Goal: Communication & Community: Participate in discussion

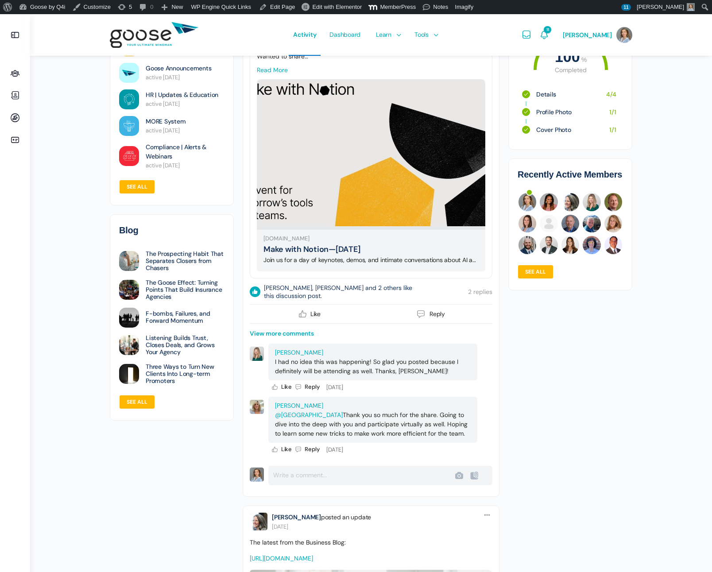
scroll to position [256, 0]
click at [329, 474] on form "Comment Post Cancel Upload Failed Error" at bounding box center [371, 474] width 243 height 19
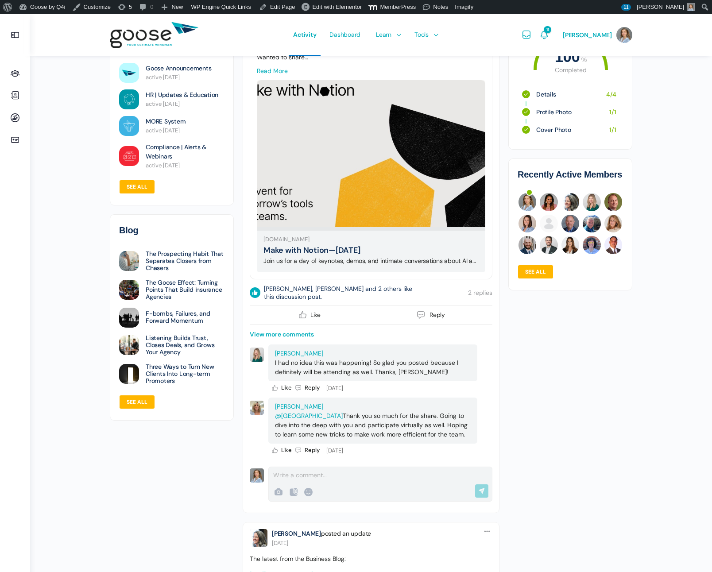
scroll to position [255, 0]
click at [320, 472] on div at bounding box center [378, 474] width 211 height 9
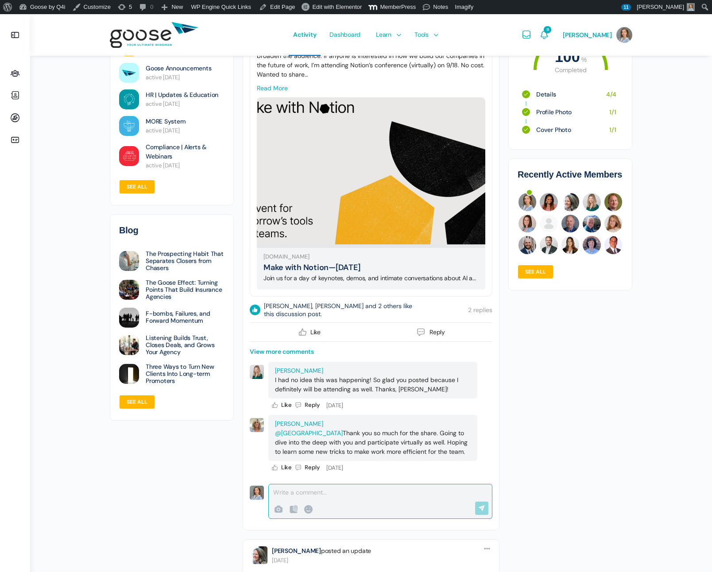
scroll to position [237, 0]
click at [275, 350] on link "View more comments" at bounding box center [282, 351] width 64 height 9
type input "Save"
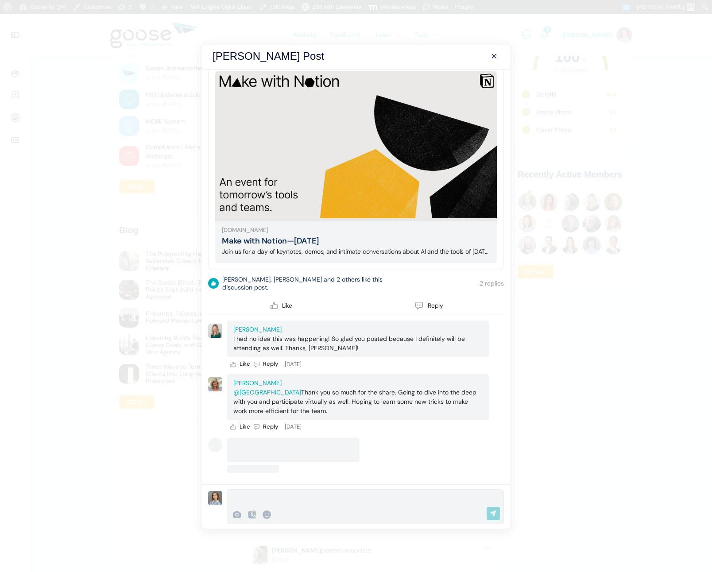
scroll to position [92, 0]
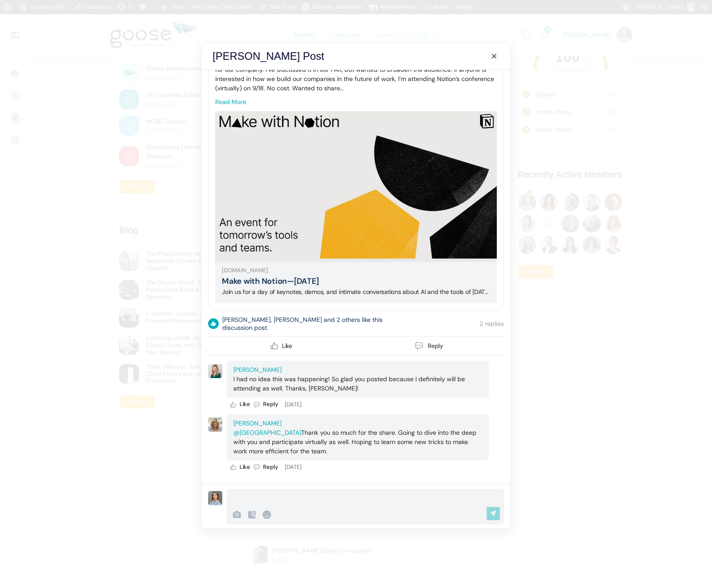
click at [338, 505] on div "Comment Post Cancel" at bounding box center [365, 507] width 277 height 35
click at [338, 503] on div "Comment Post Cancel" at bounding box center [365, 507] width 277 height 35
click at [339, 500] on div at bounding box center [364, 498] width 264 height 9
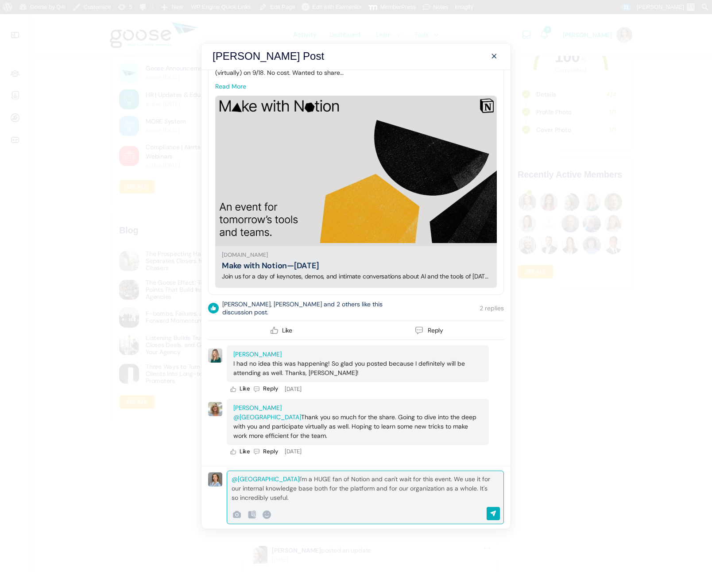
scroll to position [111, 0]
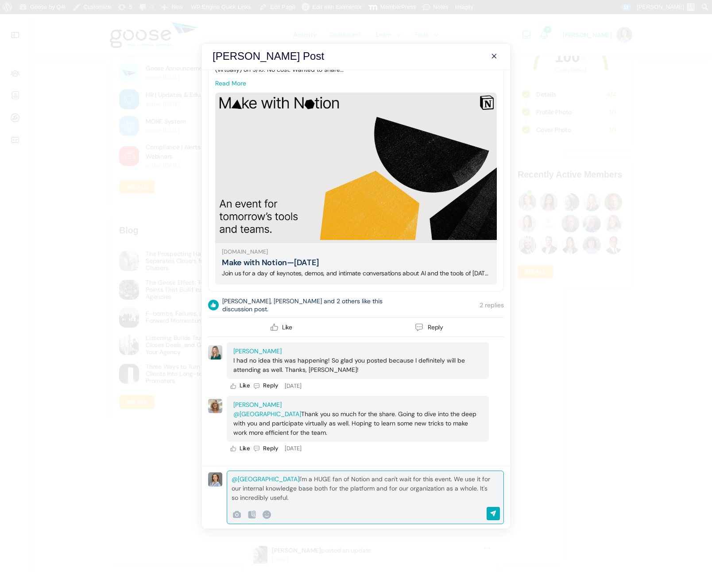
drag, startPoint x: 299, startPoint y: 482, endPoint x: 357, endPoint y: 496, distance: 59.2
click at [357, 496] on div "@erinissac I'm a HUGE fan of Notion and can't wait for this event. We use it fo…" at bounding box center [364, 489] width 264 height 28
drag, startPoint x: 357, startPoint y: 496, endPoint x: 347, endPoint y: 495, distance: 9.8
click at [357, 496] on div "@erinissac I'm a HUGE fan of Notion and can't wait for this event. We use it fo…" at bounding box center [364, 489] width 264 height 28
click at [327, 489] on div "@erinissac I'm a HUGE fan of Notion and can't wait for this event. We use it fo…" at bounding box center [364, 489] width 264 height 28
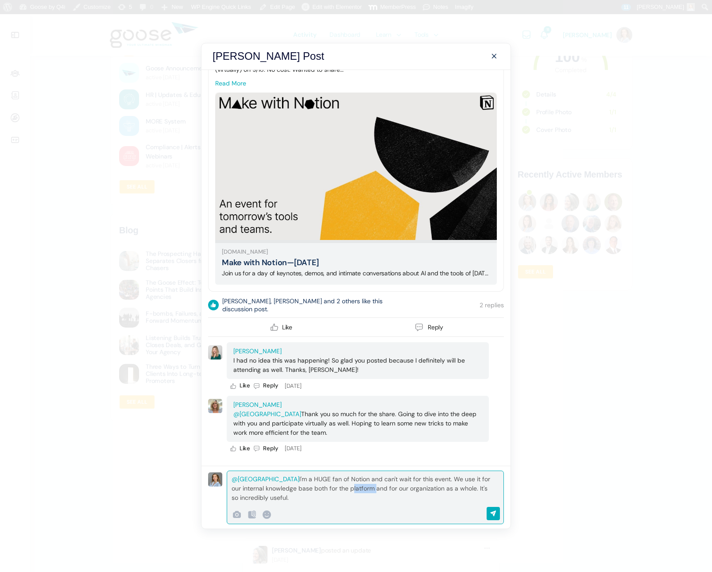
click at [327, 489] on div "@erinissac I'm a HUGE fan of Notion and can't wait for this event. We use it fo…" at bounding box center [364, 489] width 264 height 28
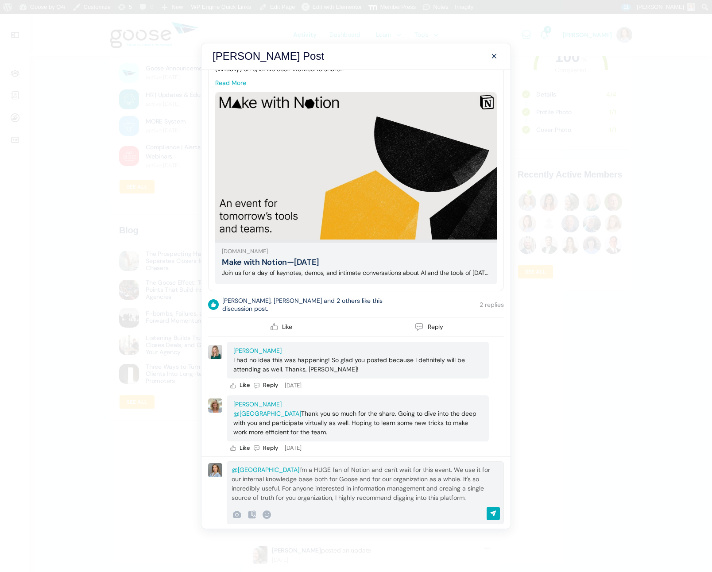
click at [497, 477] on div "Comment @erinissac I'm a HUGE fan of Notion and can't wait for this event. We u…" at bounding box center [363, 484] width 273 height 37
click at [493, 480] on div "@erinissac I'm a HUGE fan of Notion and can't wait for this event. We use it fo…" at bounding box center [364, 484] width 264 height 37
click at [400, 489] on div "@erinissac I'm a HUGE fan of Notion and can't wait for this event. We use it fo…" at bounding box center [364, 484] width 264 height 37
drag, startPoint x: 424, startPoint y: 488, endPoint x: 452, endPoint y: 505, distance: 32.8
click at [443, 505] on div "Comment @erinissac I'm a HUGE fan of Notion and can't wait for this event. We u…" at bounding box center [365, 493] width 277 height 63
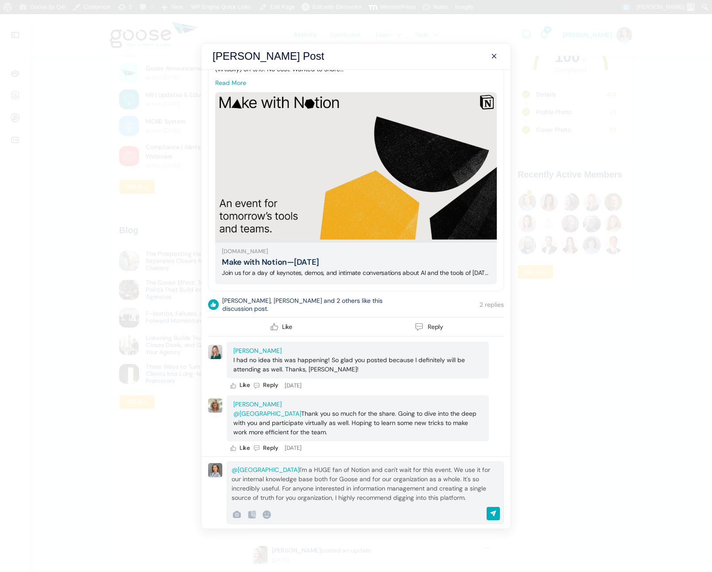
click at [452, 505] on div "Comment @erinissac I'm a HUGE fan of Notion and can't wait for this event. We u…" at bounding box center [365, 493] width 277 height 63
click at [458, 501] on div "@erinissac I'm a HUGE fan of Notion and can't wait for this event. We use it fo…" at bounding box center [364, 484] width 264 height 37
click at [504, 513] on div "Post Comment @erinissac I'm a HUGE fan of Notion and can't wait for this event.…" at bounding box center [356, 493] width 309 height 72
click at [498, 513] on input "Post" at bounding box center [496, 513] width 19 height 13
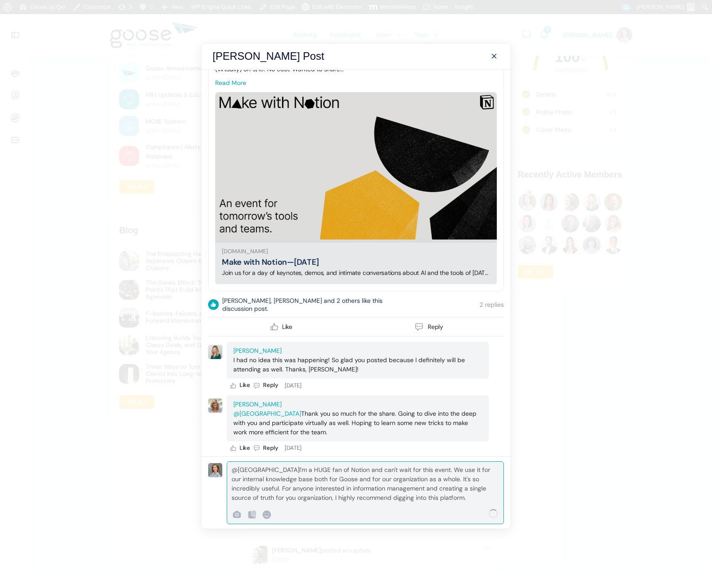
type input "Save"
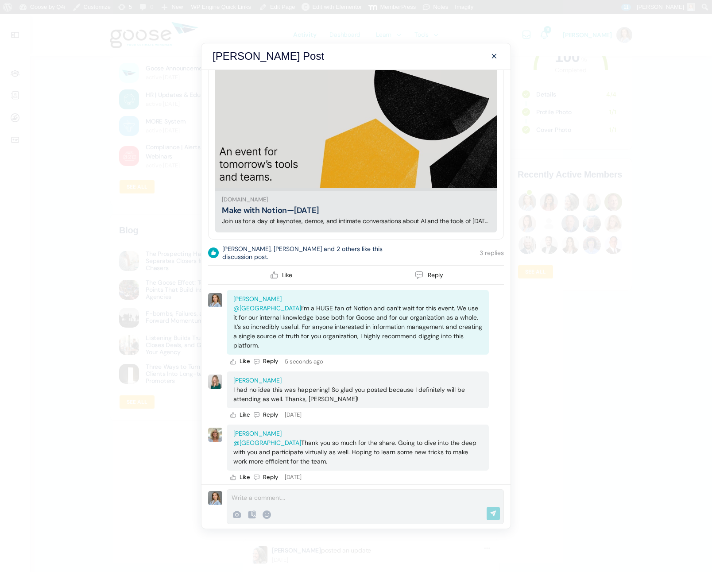
scroll to position [173, 0]
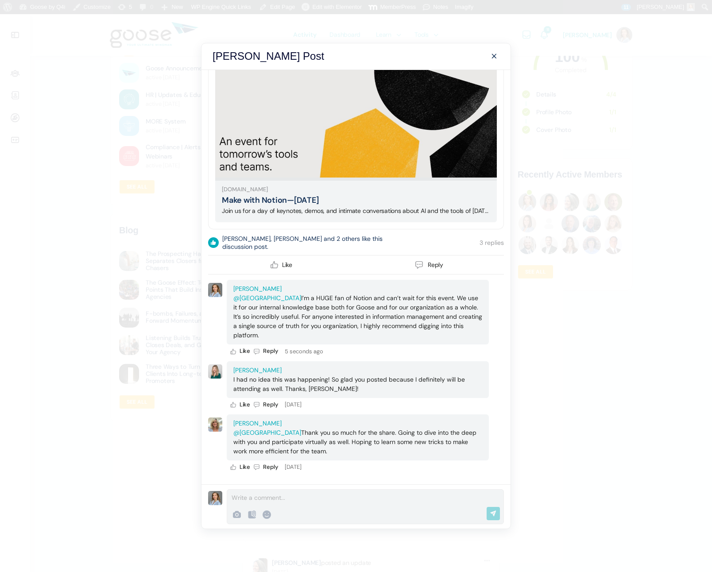
click at [360, 440] on p "@[GEOGRAPHIC_DATA] Thank you so much for the share. Going to dive into the deep…" at bounding box center [357, 442] width 249 height 28
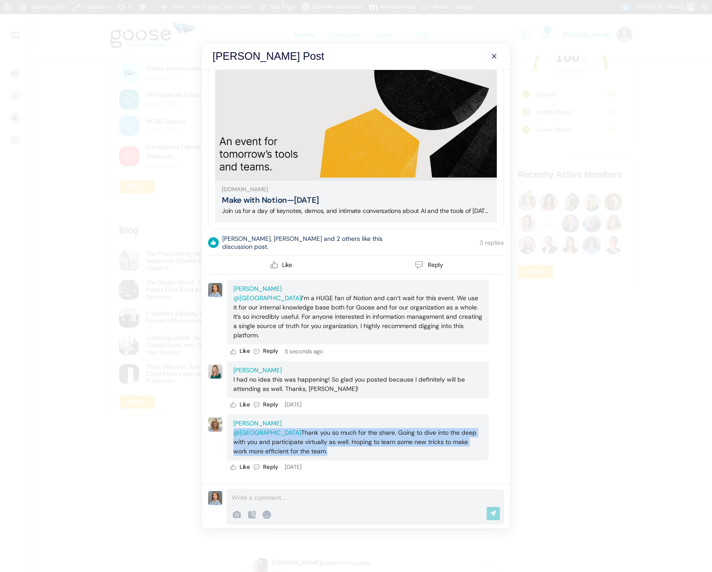
click at [360, 440] on p "@[GEOGRAPHIC_DATA] Thank you so much for the share. Going to dive into the deep…" at bounding box center [357, 442] width 249 height 28
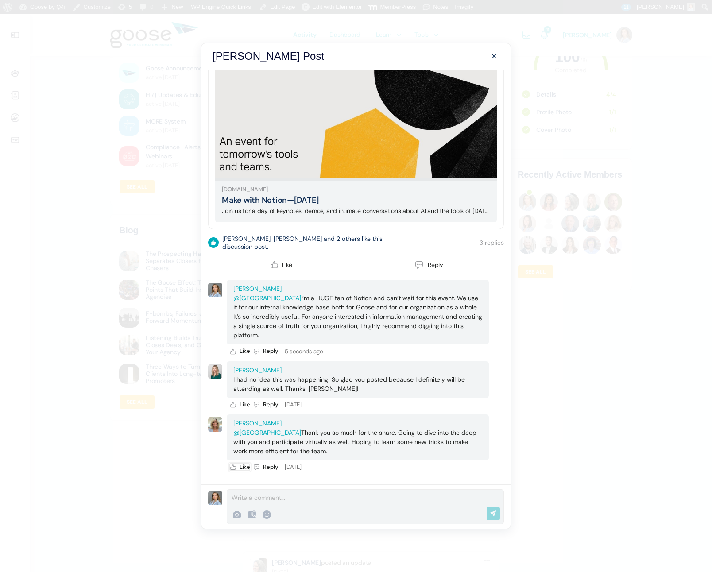
click at [240, 466] on span "Like" at bounding box center [245, 467] width 11 height 8
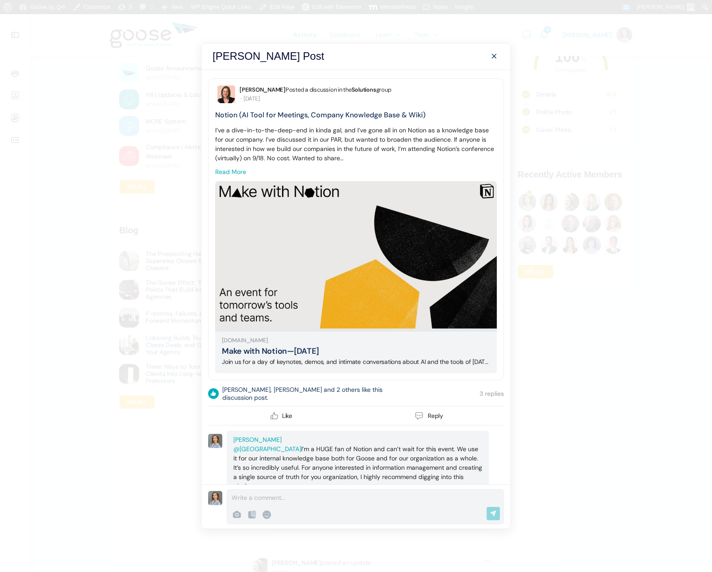
scroll to position [0, 0]
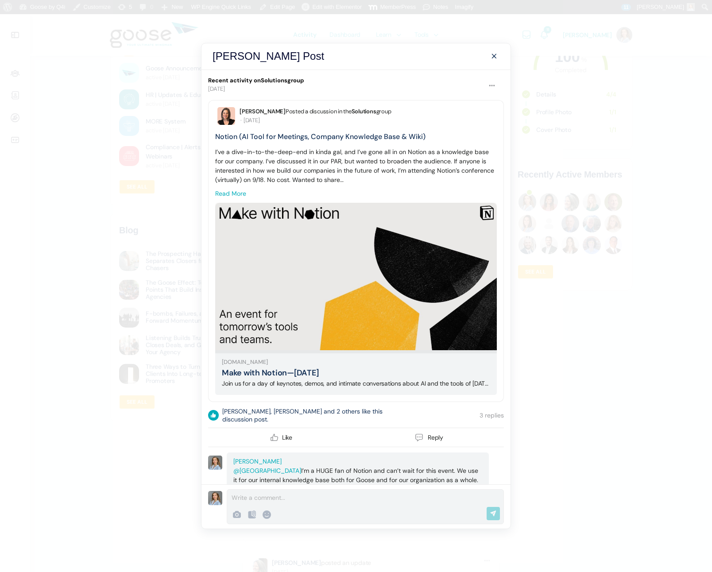
click at [539, 109] on div "[PERSON_NAME] Post Options Report Discussion Report Discussion Delete Delete Pi…" at bounding box center [356, 286] width 712 height 572
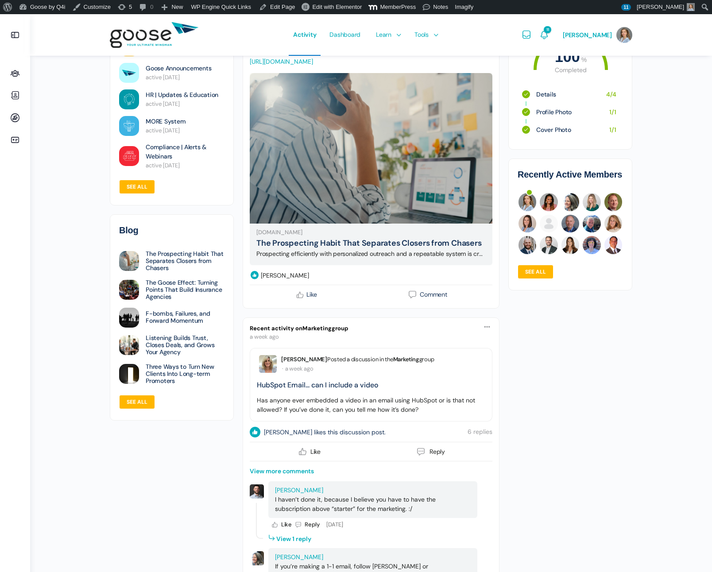
scroll to position [2993, 0]
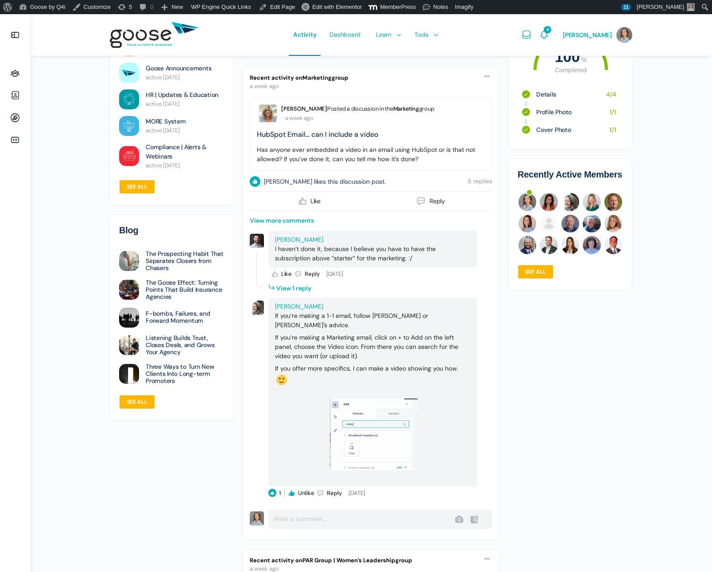
click at [286, 226] on link "View more comments" at bounding box center [282, 220] width 64 height 9
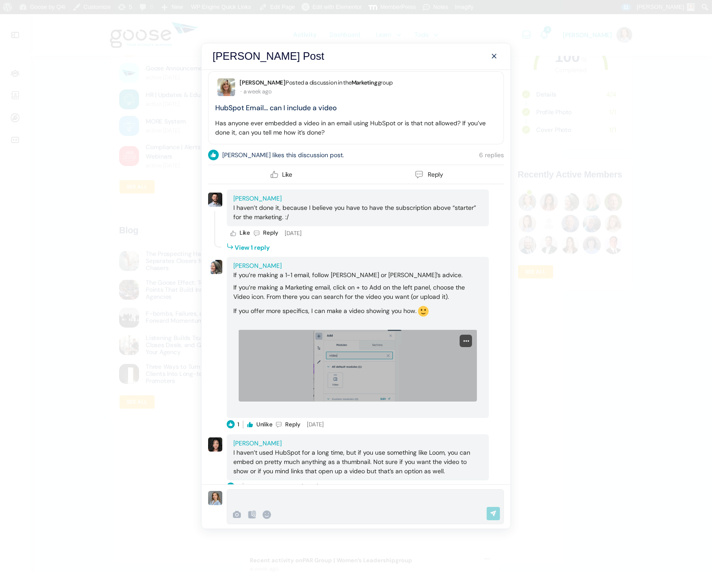
scroll to position [24, 0]
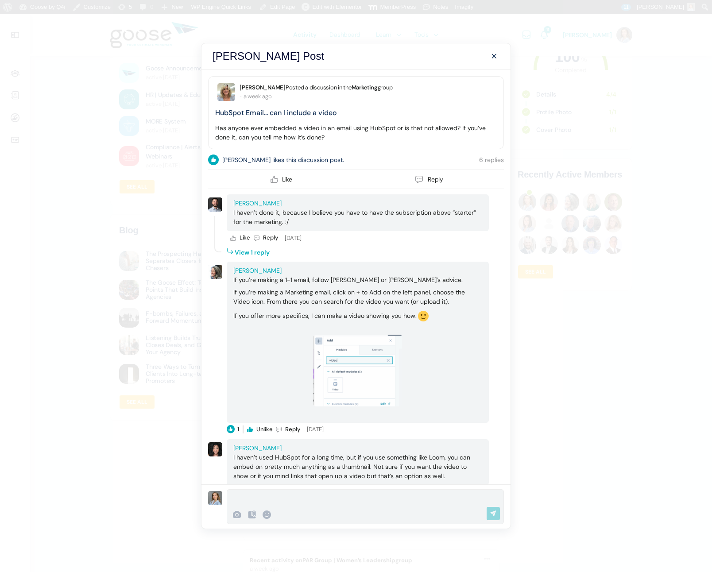
click at [258, 251] on li "View 1 reply" at bounding box center [248, 251] width 44 height 13
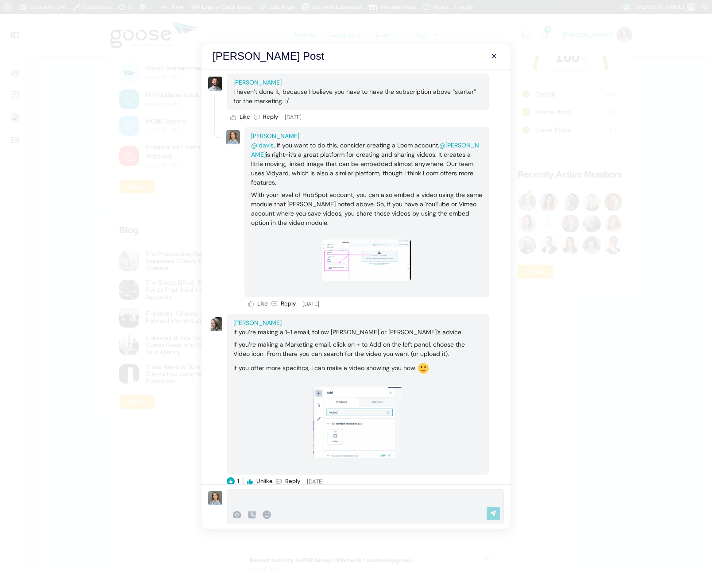
scroll to position [149, 0]
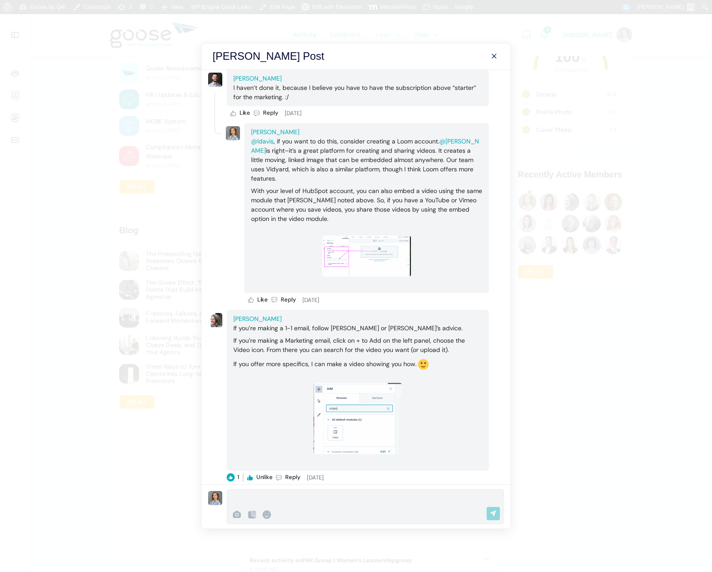
click at [497, 54] on span at bounding box center [494, 56] width 11 height 11
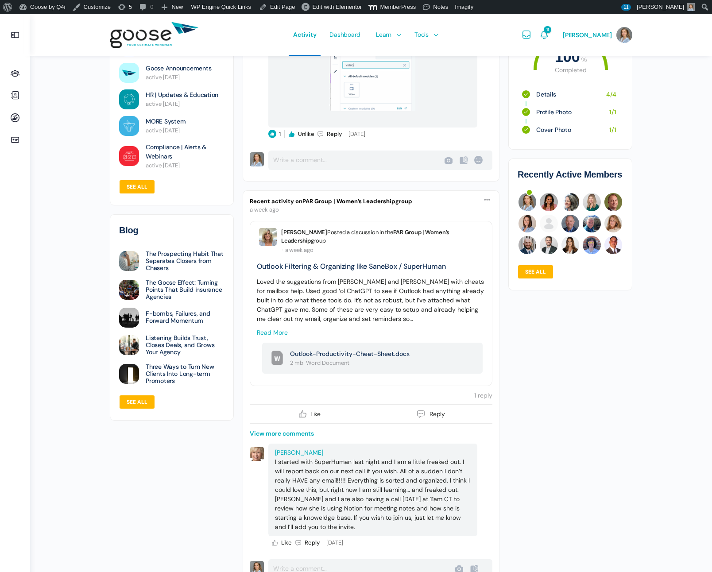
scroll to position [3435, 0]
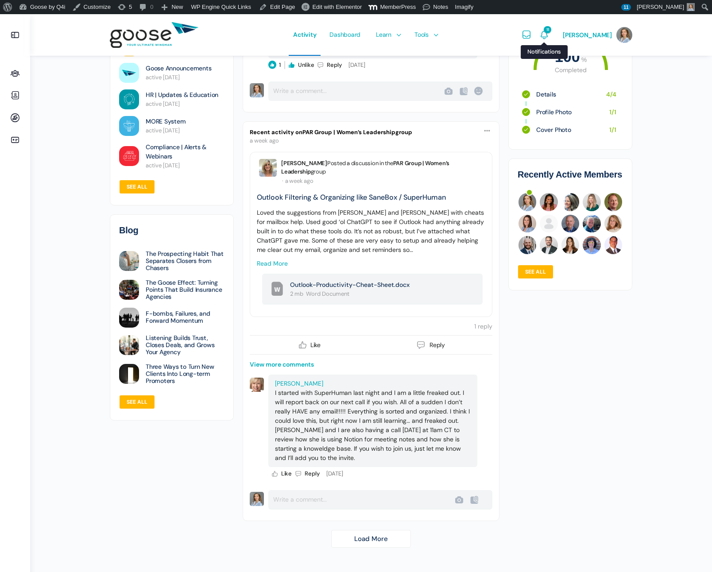
click at [550, 36] on icon "Notifications" at bounding box center [544, 35] width 11 height 11
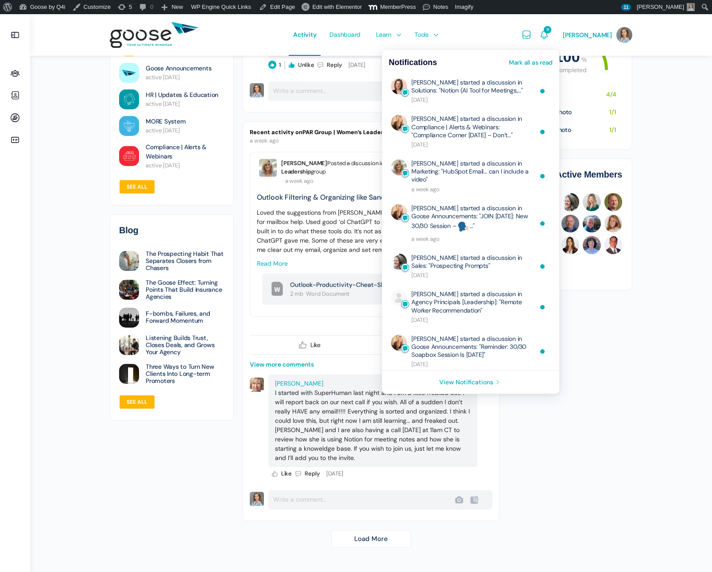
click at [550, 38] on icon "Notifications" at bounding box center [544, 35] width 11 height 11
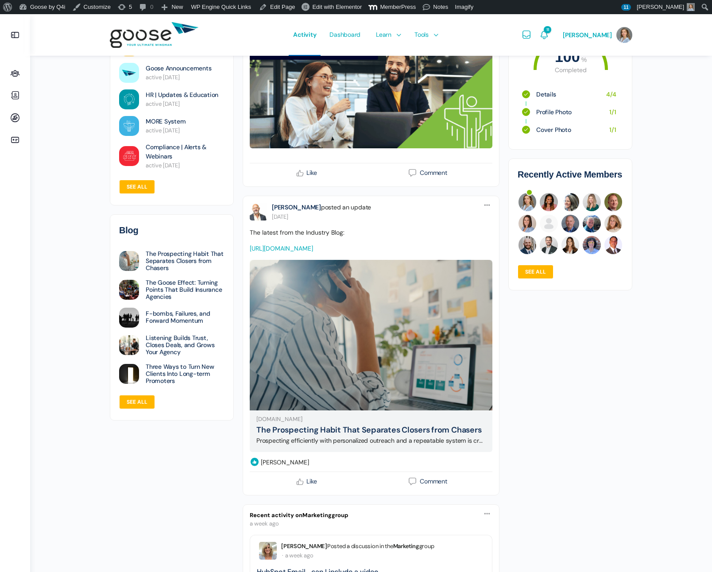
scroll to position [2373, 0]
